Goal: Book appointment/travel/reservation

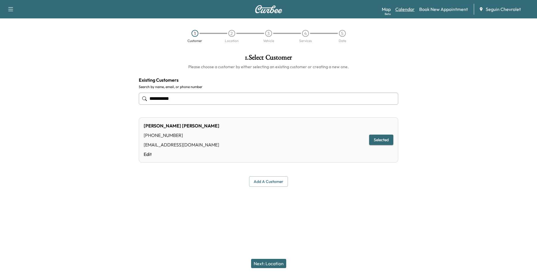
click at [403, 10] on link "Calendar" at bounding box center [404, 9] width 19 height 7
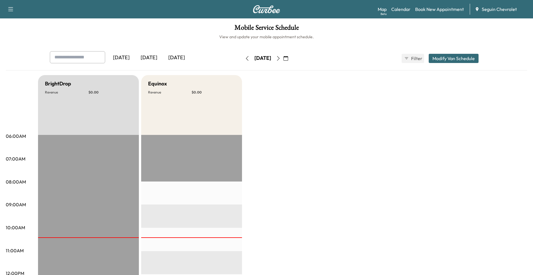
click at [291, 52] on div "[DATE] October 2025 S M T W T F S 28 29 30 1 2 3 4 5 6 7 8 9 10 11 12 13 14 15 …" at bounding box center [266, 58] width 48 height 18
click at [283, 54] on button "button" at bounding box center [278, 58] width 10 height 9
click at [281, 57] on icon "button" at bounding box center [278, 58] width 5 height 5
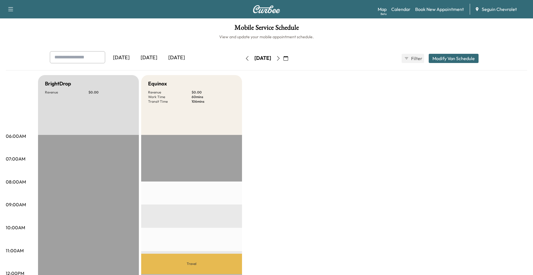
click at [283, 55] on button "button" at bounding box center [278, 58] width 10 height 9
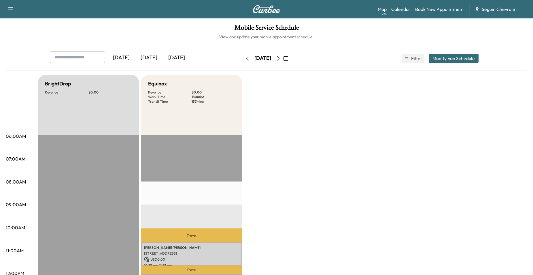
click at [283, 55] on button "button" at bounding box center [278, 58] width 10 height 9
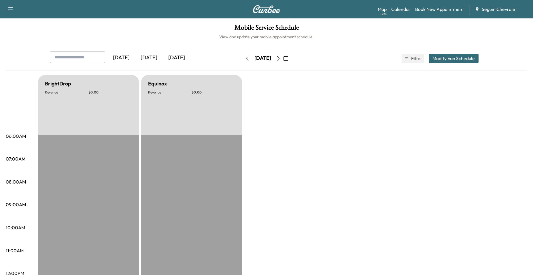
click at [283, 56] on button "button" at bounding box center [278, 58] width 10 height 9
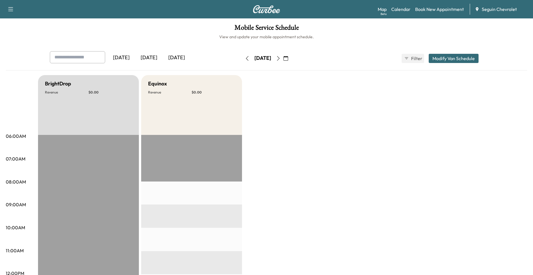
click at [283, 56] on button "button" at bounding box center [278, 58] width 10 height 9
click at [283, 62] on button "button" at bounding box center [278, 58] width 10 height 9
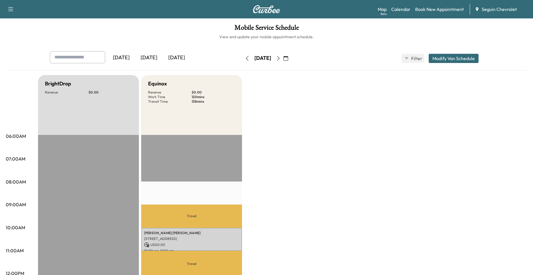
click at [281, 57] on icon "button" at bounding box center [278, 58] width 5 height 5
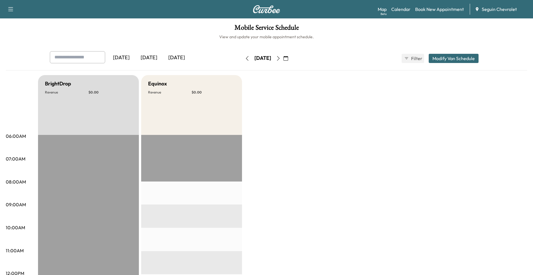
click at [281, 58] on icon "button" at bounding box center [278, 58] width 5 height 5
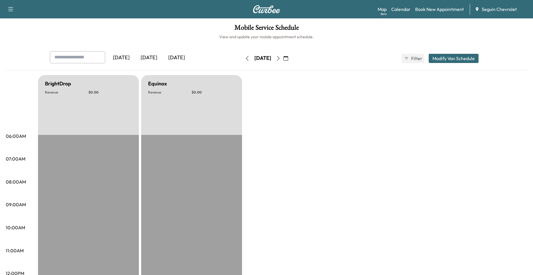
click at [281, 58] on icon "button" at bounding box center [278, 58] width 5 height 5
